Goal: Entertainment & Leisure: Consume media (video, audio)

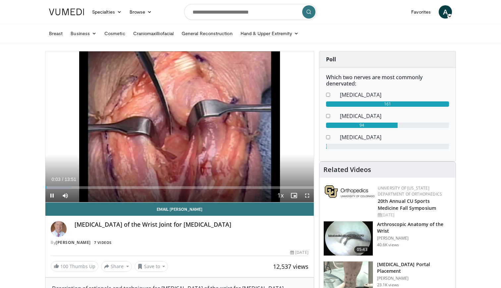
click at [306, 193] on span "Video Player" at bounding box center [306, 195] width 13 height 13
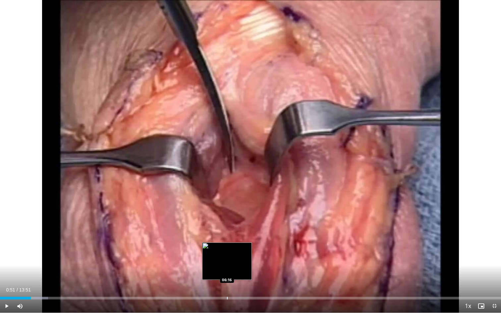
click at [227, 287] on div "Progress Bar" at bounding box center [227, 298] width 1 height 3
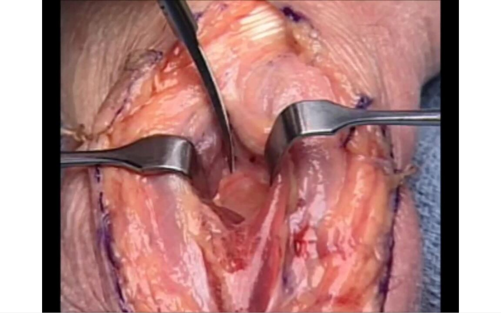
click at [401, 272] on div "10 seconds Tap to unmute" at bounding box center [250, 156] width 501 height 313
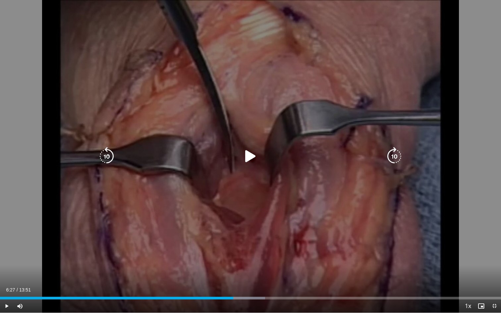
click at [249, 153] on icon "Video Player" at bounding box center [250, 156] width 19 height 19
click at [255, 155] on icon "Video Player" at bounding box center [250, 156] width 19 height 19
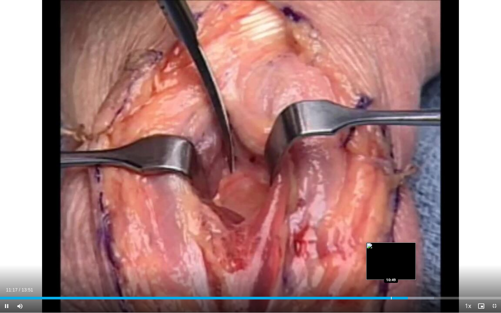
click at [391, 287] on div "Progress Bar" at bounding box center [391, 298] width 1 height 3
